Goal: Task Accomplishment & Management: Manage account settings

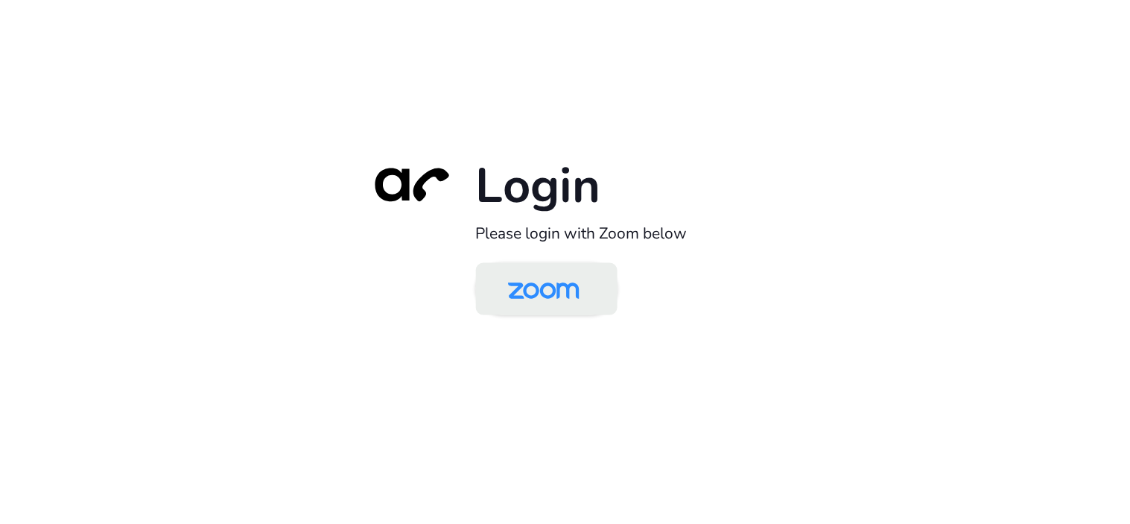
click at [535, 291] on img at bounding box center [544, 290] width 103 height 48
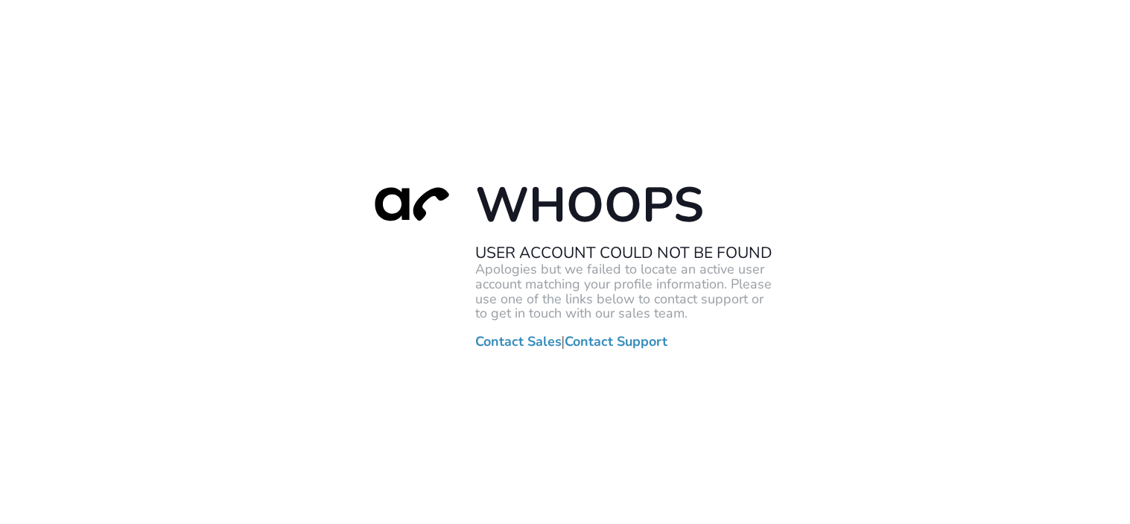
click at [289, 344] on div "Whoops User Account Could Not Be Found Apologies but we failed to locate an act…" at bounding box center [565, 262] width 1130 height 524
